Goal: Navigation & Orientation: Find specific page/section

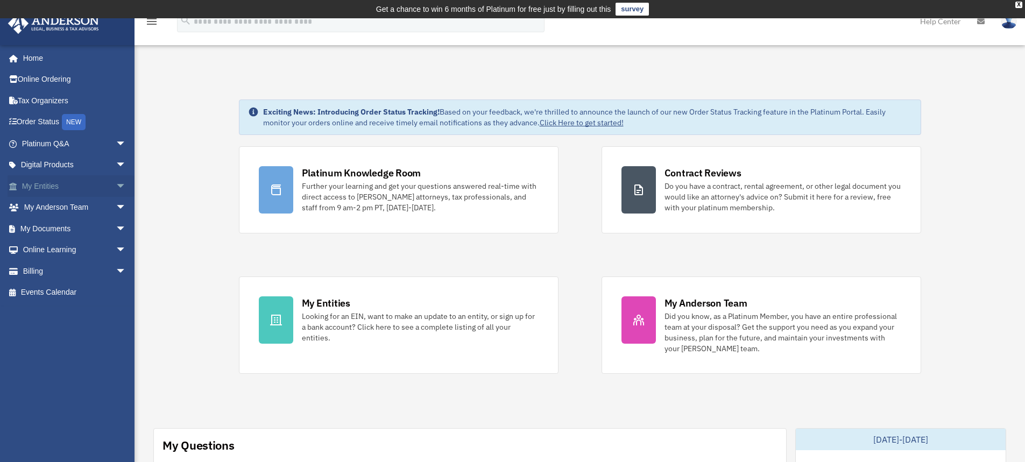
click at [50, 183] on link "My Entities arrow_drop_down" at bounding box center [75, 186] width 135 height 22
click at [116, 185] on span "arrow_drop_down" at bounding box center [127, 186] width 22 height 22
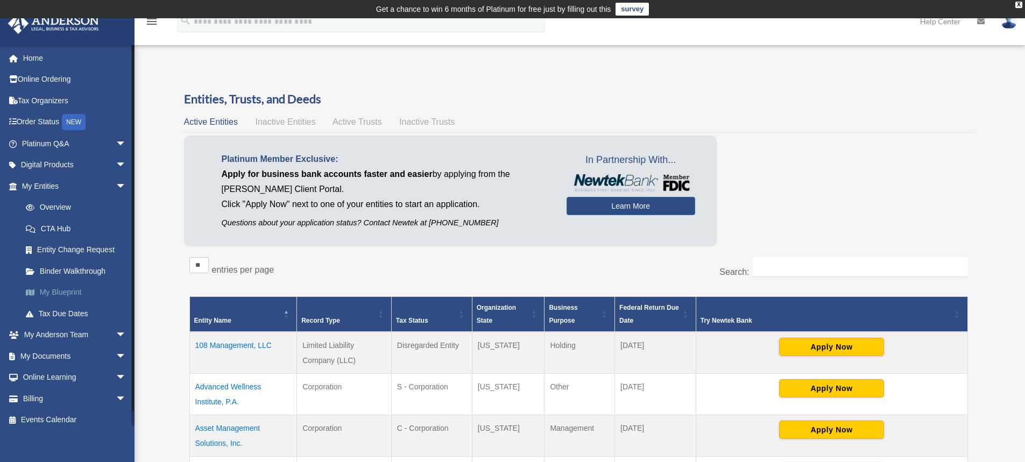
click at [75, 290] on link "My Blueprint" at bounding box center [79, 293] width 128 height 22
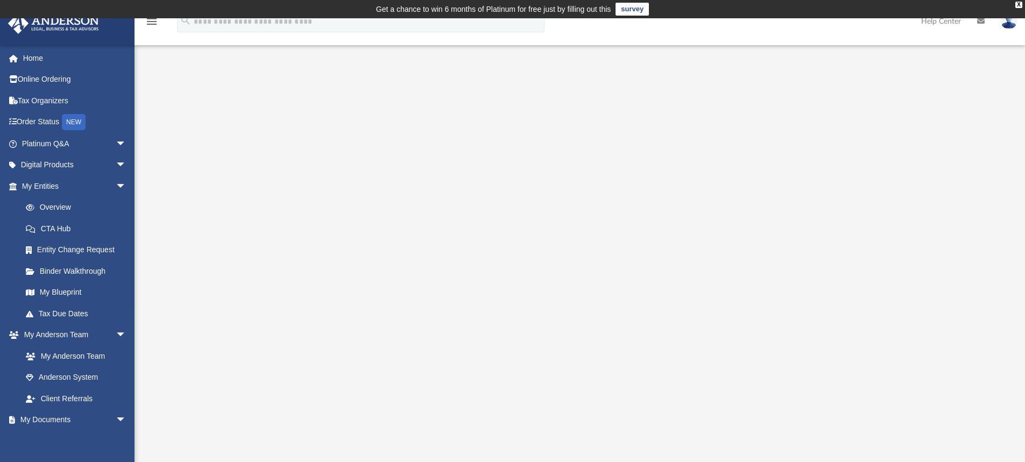
click at [892, 108] on div at bounding box center [580, 308] width 802 height 431
